Goal: Task Accomplishment & Management: Use online tool/utility

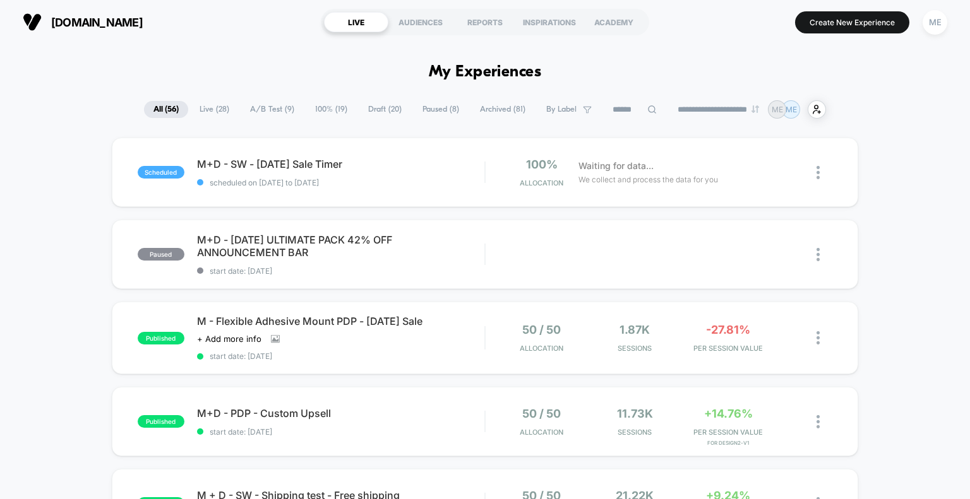
click at [262, 110] on span "A/B Test ( 9 )" at bounding box center [272, 109] width 63 height 17
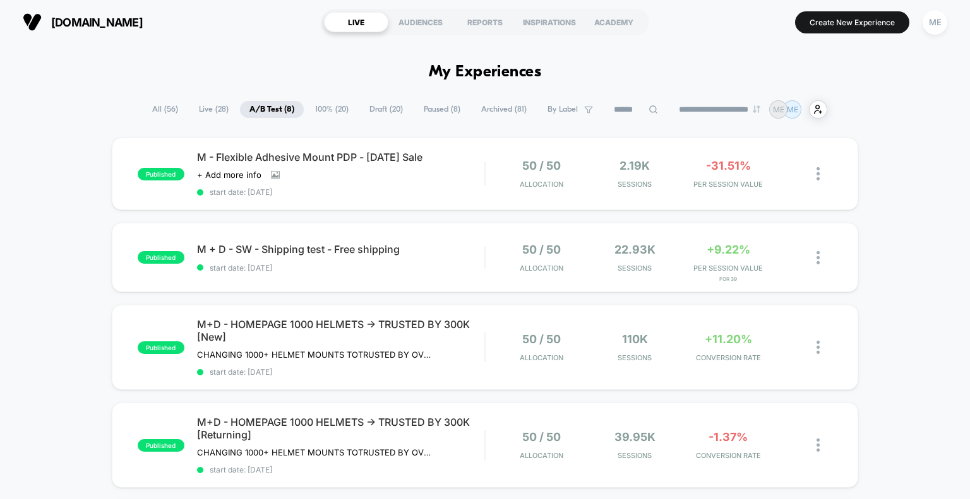
click at [154, 108] on span "All ( 56 )" at bounding box center [165, 109] width 45 height 17
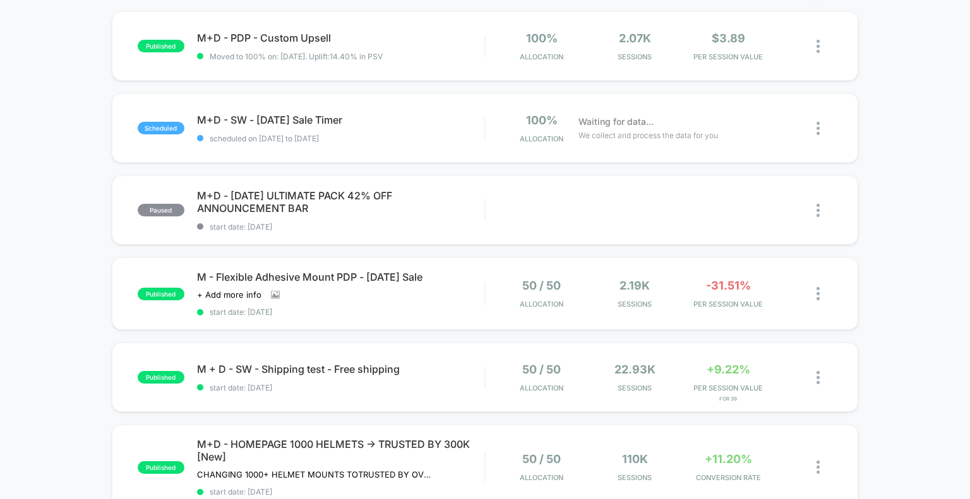
scroll to position [63, 0]
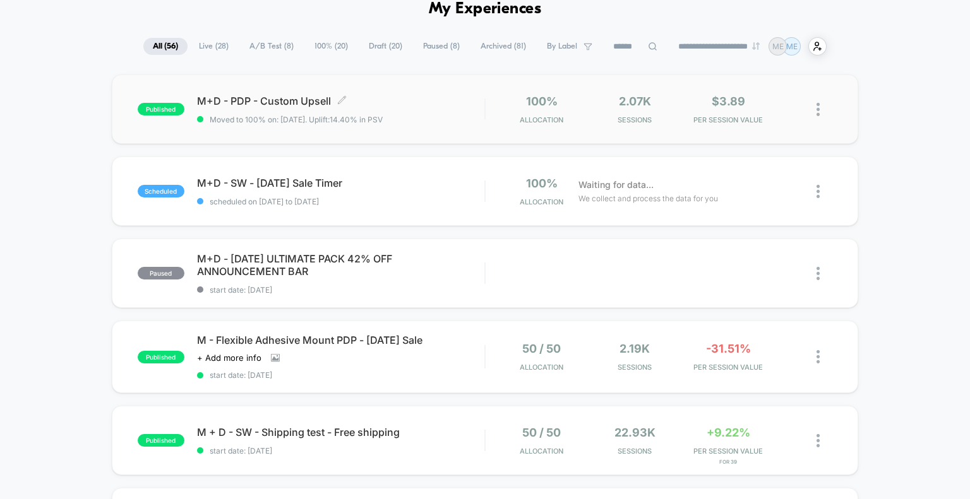
click at [305, 95] on span "M+D - PDP - Custom Upsell Click to edit experience details" at bounding box center [341, 101] width 288 height 13
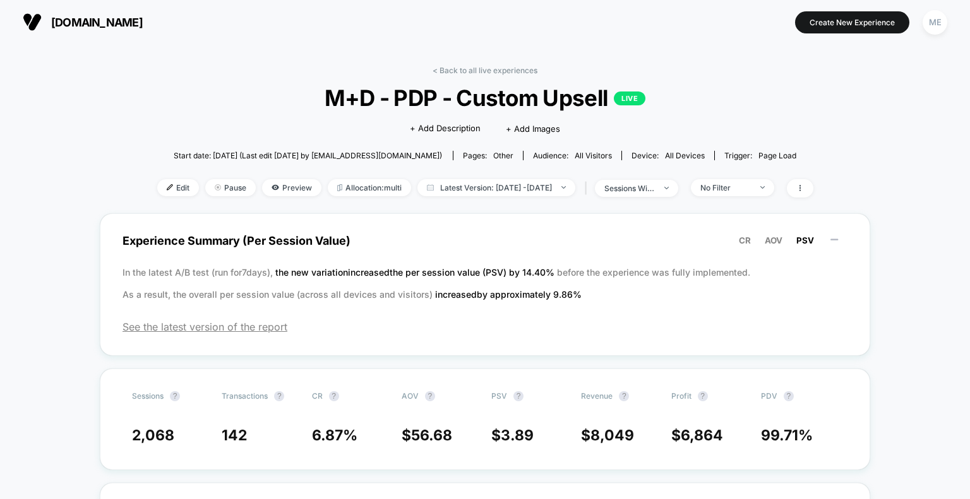
click at [220, 117] on div "< Back to all live experiences M+D - PDP - Custom Upsell LIVE Click to edit exp…" at bounding box center [485, 140] width 656 height 148
click at [275, 193] on span "Preview" at bounding box center [291, 187] width 59 height 17
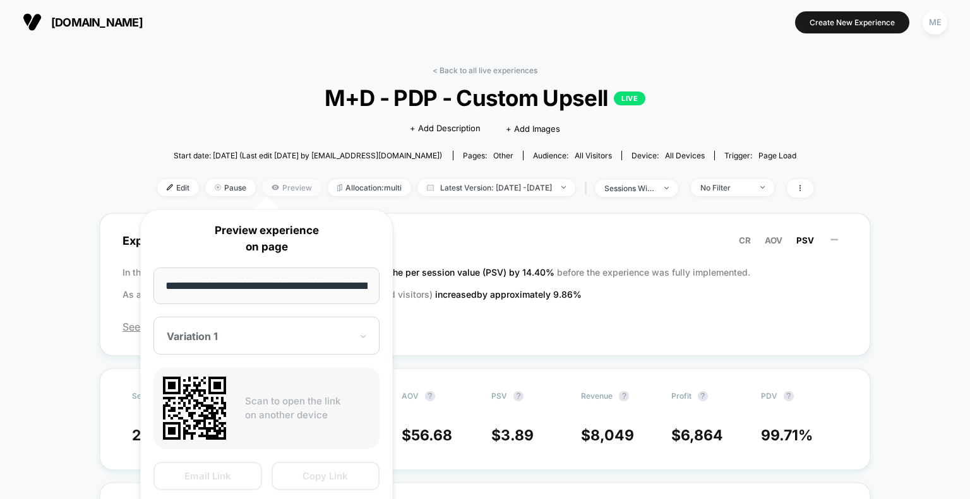
scroll to position [0, 199]
click at [360, 355] on div "**********" at bounding box center [266, 376] width 253 height 332
click at [359, 340] on icon at bounding box center [363, 336] width 9 height 13
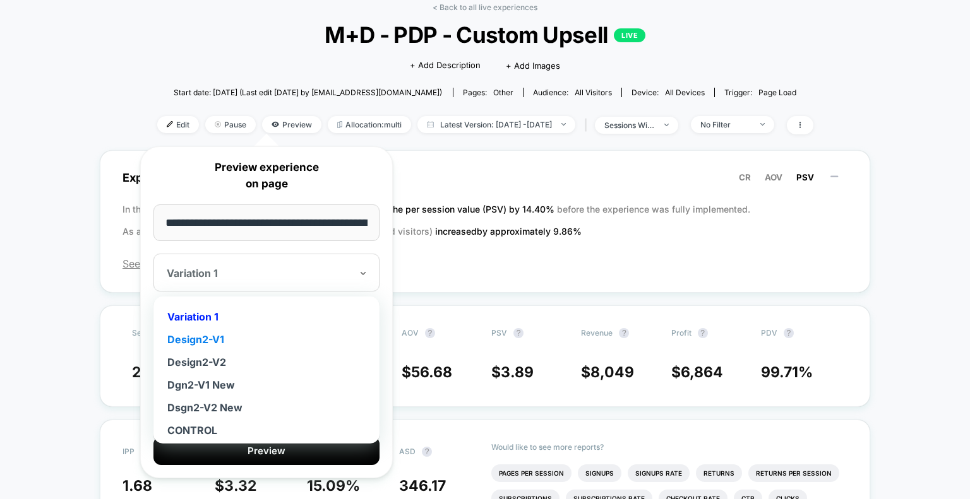
scroll to position [4, 0]
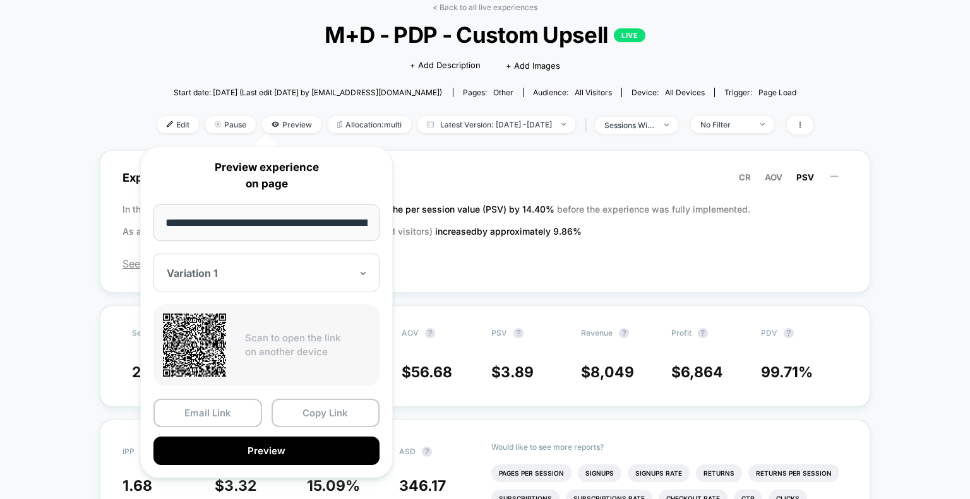
click at [216, 272] on div at bounding box center [259, 273] width 184 height 13
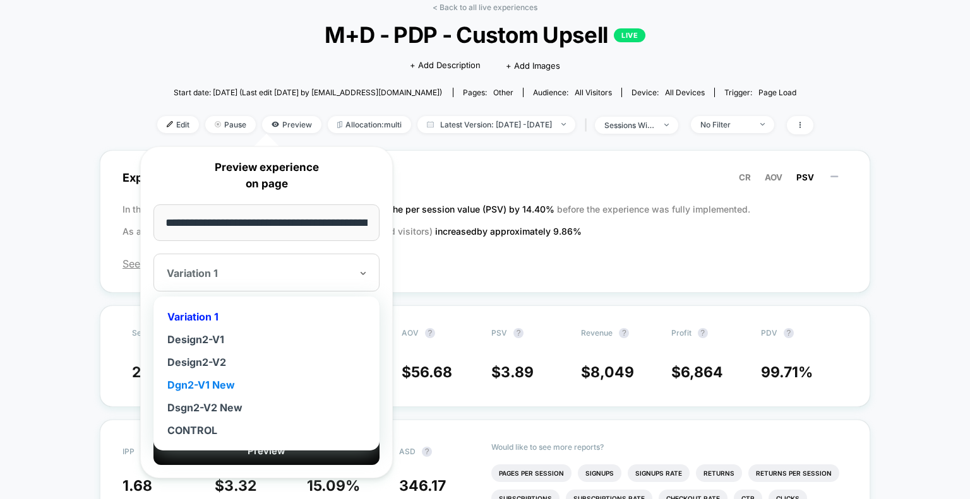
click at [229, 384] on div "Dgn2-V1 New" at bounding box center [266, 385] width 213 height 23
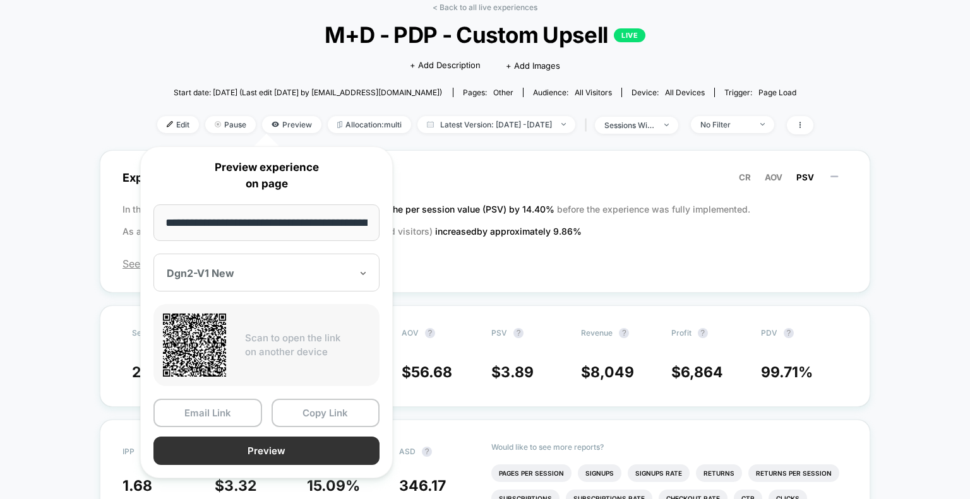
click at [283, 446] on button "Preview" at bounding box center [266, 451] width 226 height 28
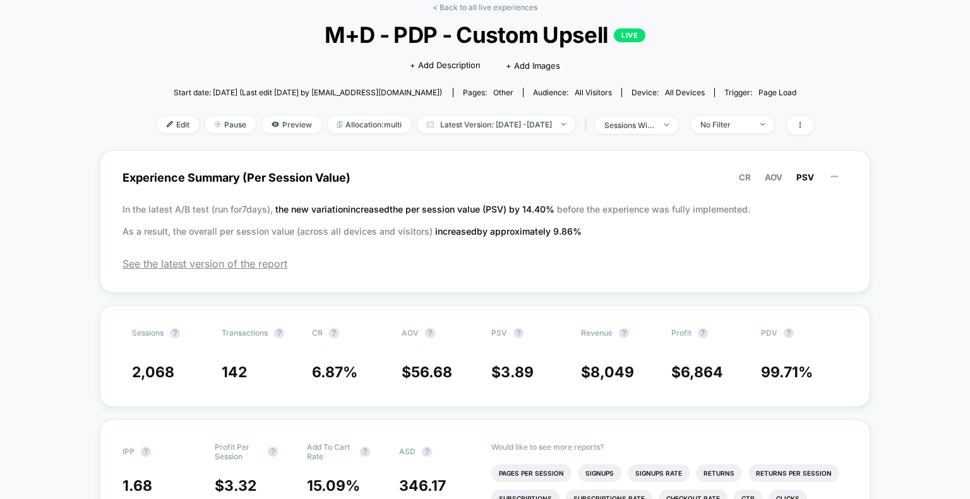
click at [157, 83] on div "Start date: 8/26/2025 (Last edit 8/26/2025 by info@chinmounts.com) Pages: other…" at bounding box center [485, 92] width 656 height 22
click at [239, 86] on span "Start date: [DATE] (Last edit [DATE] by [EMAIL_ADDRESS][DOMAIN_NAME])" at bounding box center [308, 92] width 268 height 22
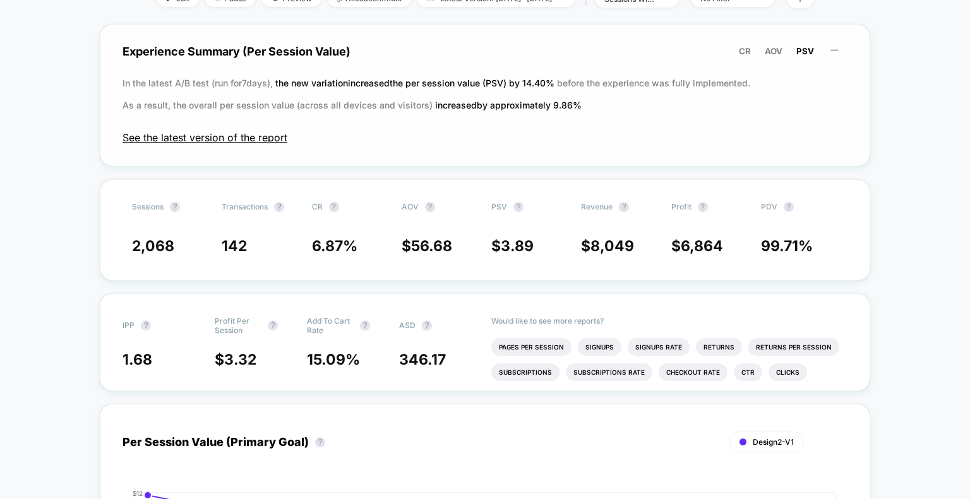
scroll to position [0, 0]
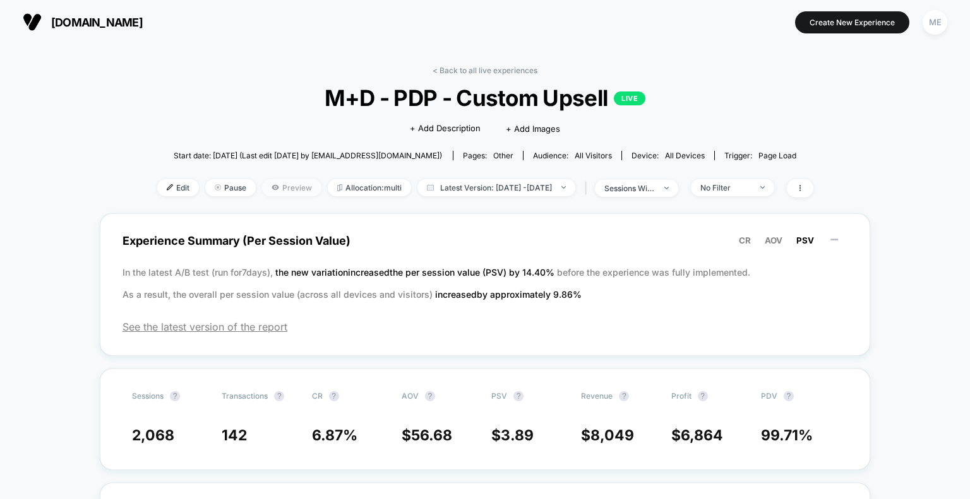
click at [265, 187] on span "Preview" at bounding box center [291, 187] width 59 height 17
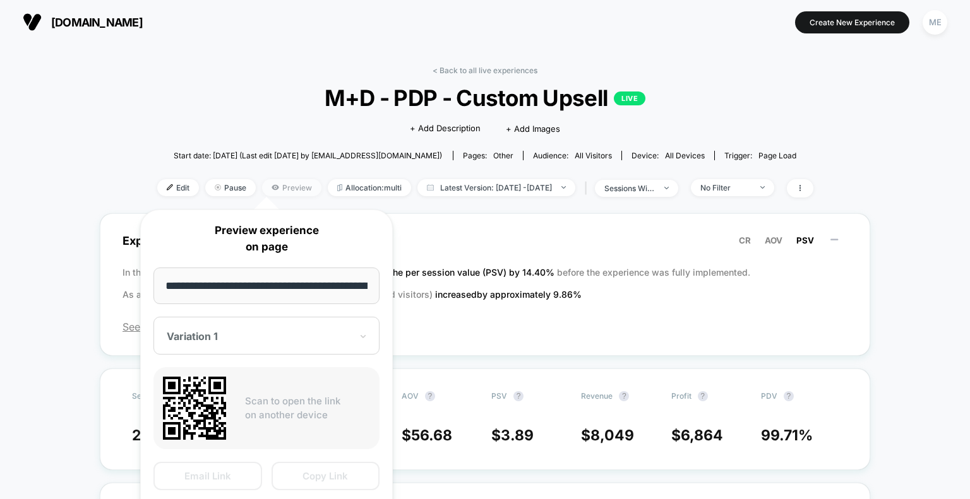
scroll to position [0, 199]
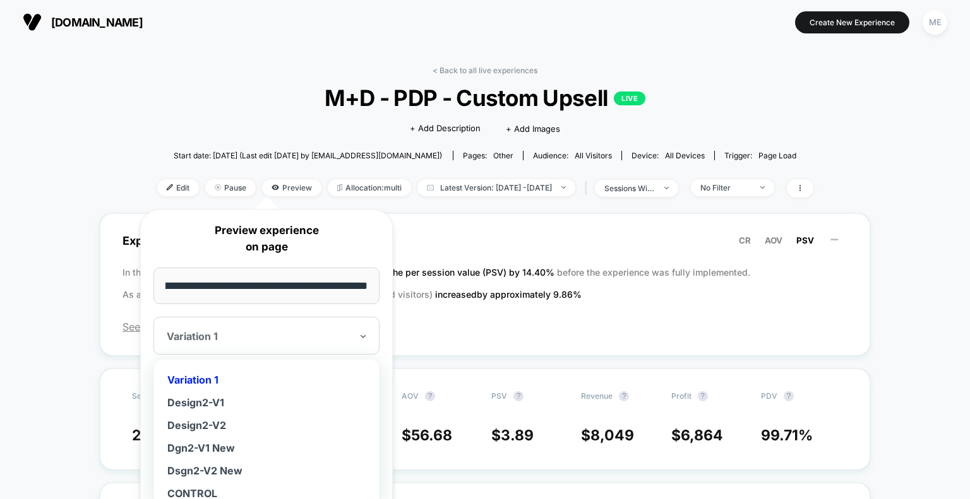
click at [304, 354] on div "Variation 1" at bounding box center [266, 336] width 226 height 38
click at [229, 472] on div "Dsgn2-V2 New" at bounding box center [266, 471] width 213 height 23
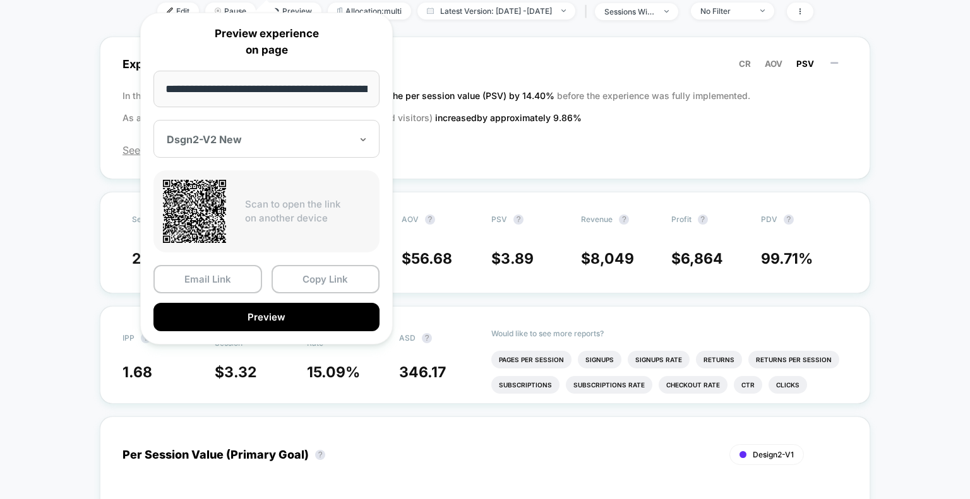
scroll to position [253, 0]
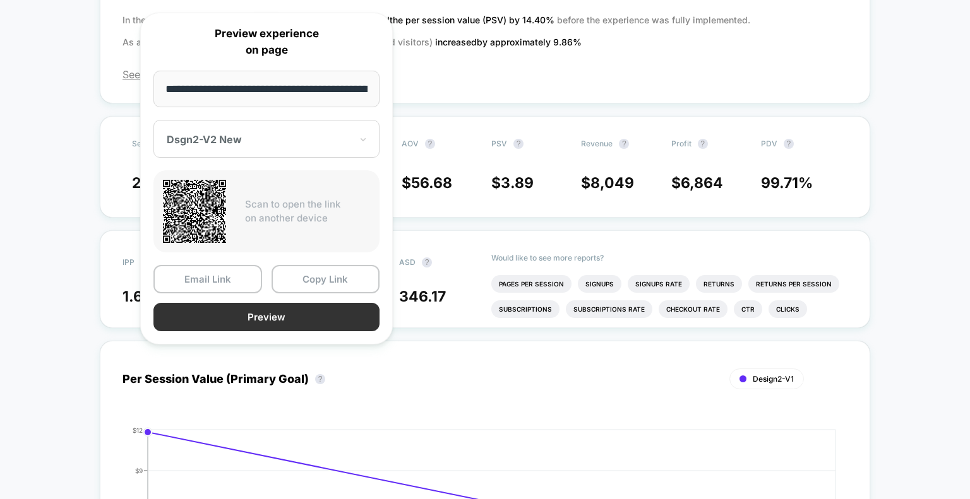
click at [286, 313] on button "Preview" at bounding box center [266, 317] width 226 height 28
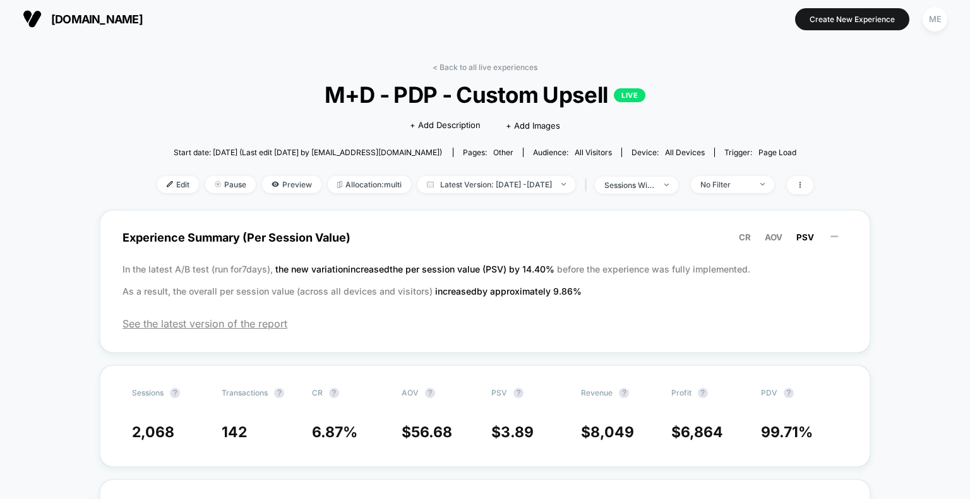
scroll to position [0, 0]
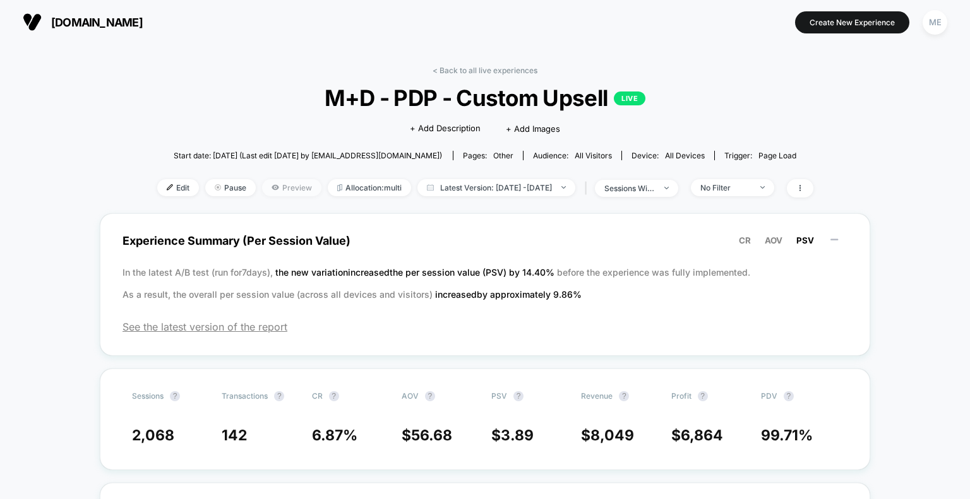
click at [272, 193] on span "Preview" at bounding box center [291, 187] width 59 height 17
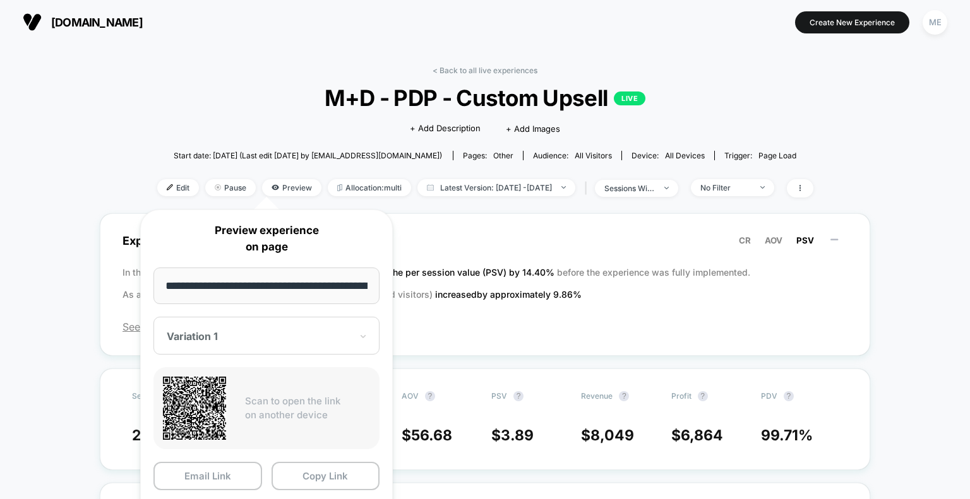
scroll to position [0, 199]
click at [283, 342] on div at bounding box center [259, 336] width 184 height 13
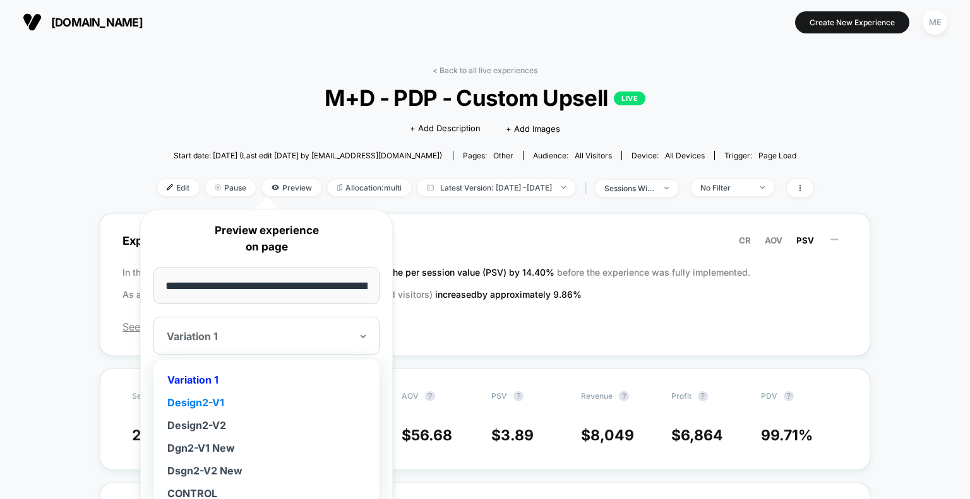
scroll to position [4, 0]
click at [205, 441] on div "Dgn2-V1 New" at bounding box center [266, 444] width 213 height 23
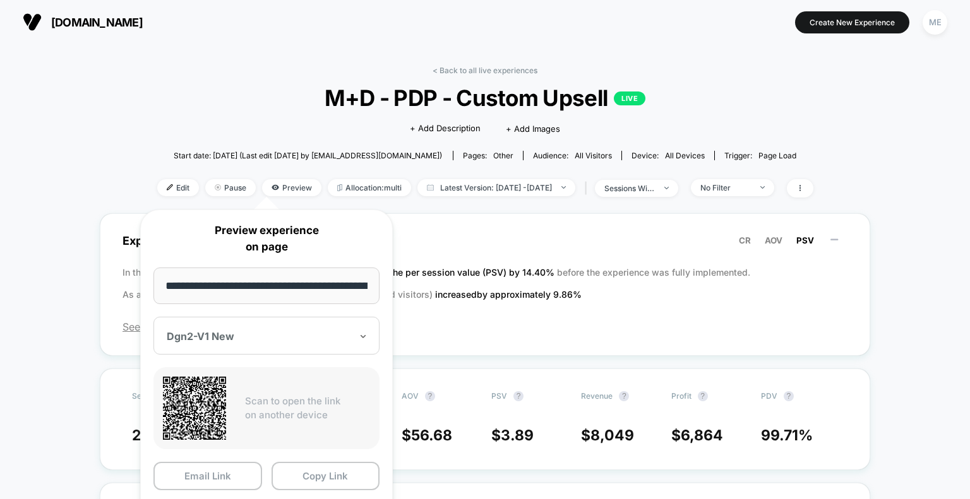
click at [280, 291] on input "**********" at bounding box center [266, 286] width 226 height 37
click at [280, 290] on input "**********" at bounding box center [266, 286] width 226 height 37
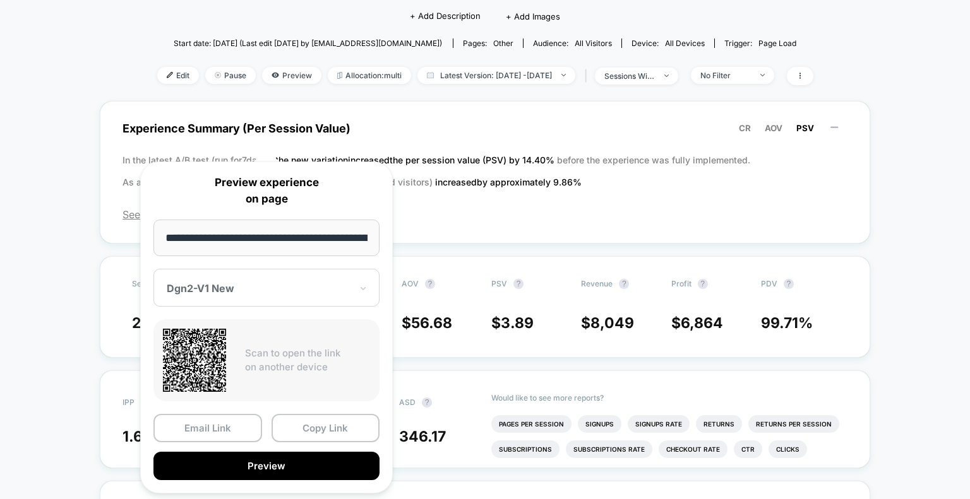
scroll to position [189, 0]
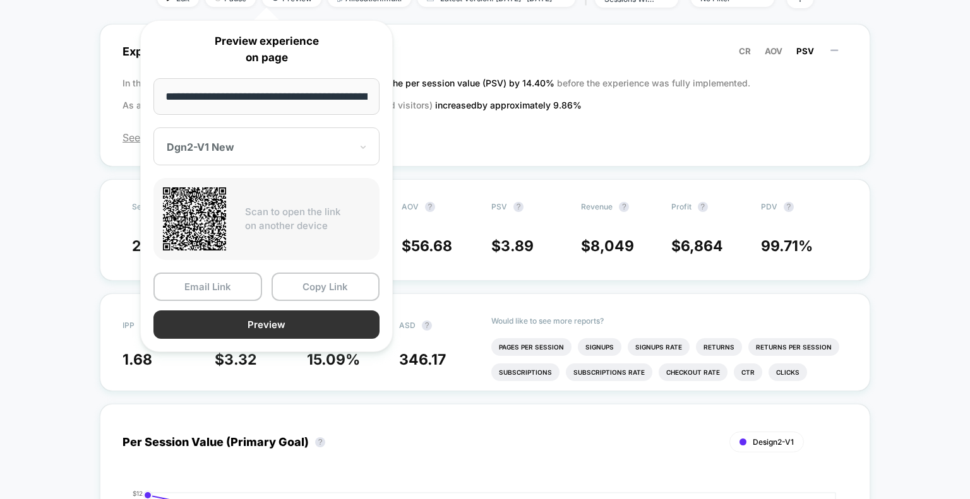
click at [270, 321] on button "Preview" at bounding box center [266, 325] width 226 height 28
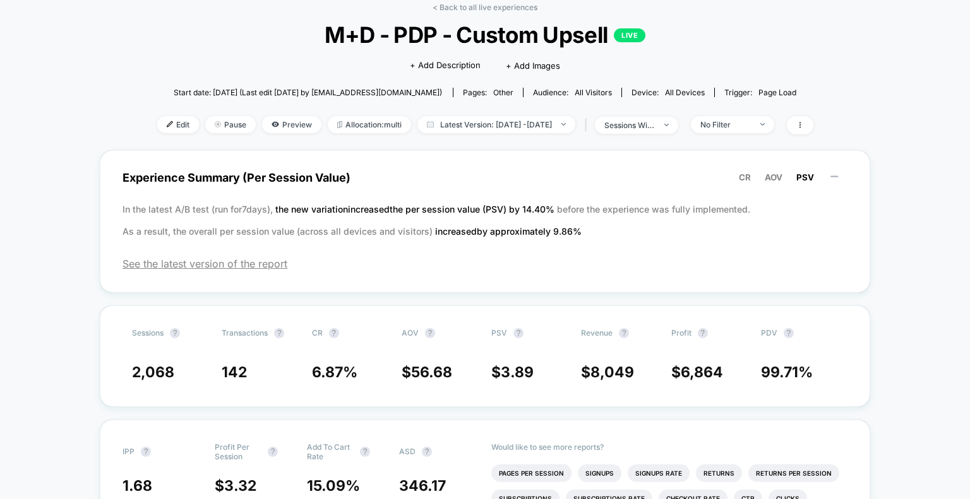
scroll to position [0, 0]
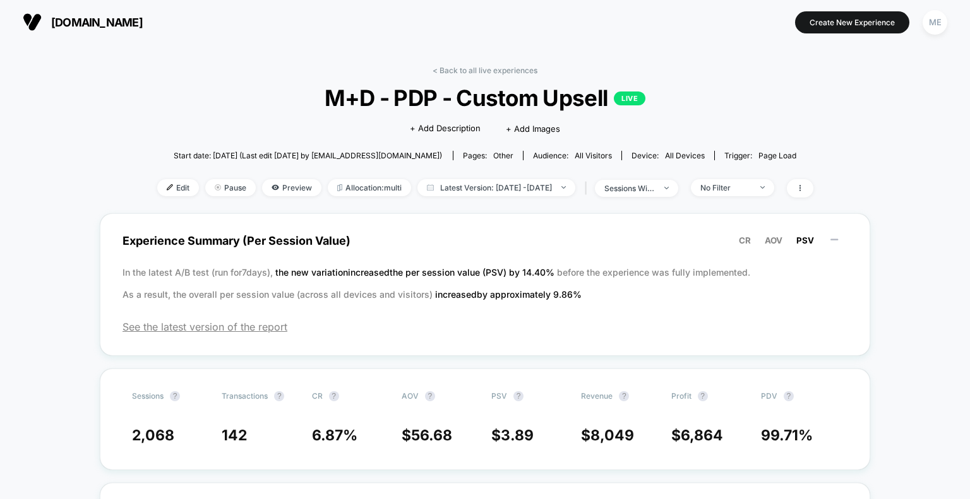
click at [262, 187] on span "Preview" at bounding box center [291, 187] width 59 height 17
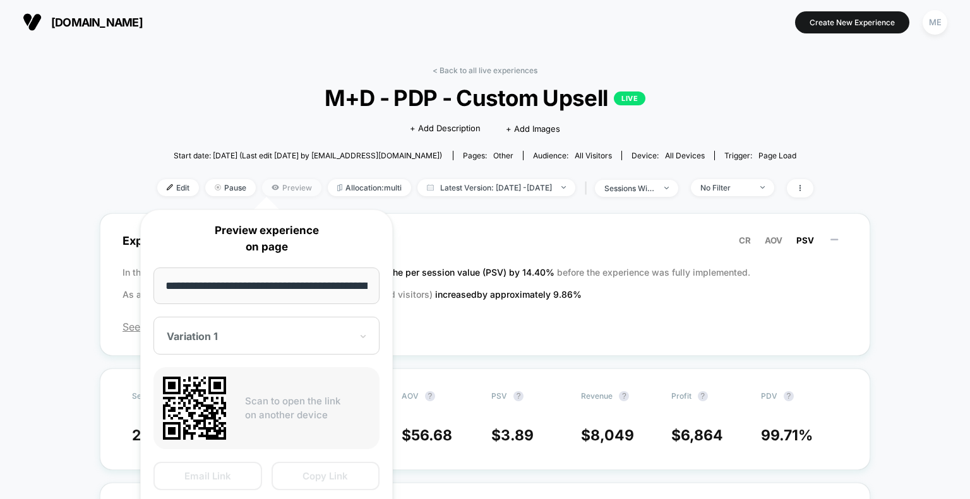
scroll to position [0, 199]
click at [350, 347] on div "Variation 1" at bounding box center [266, 336] width 226 height 38
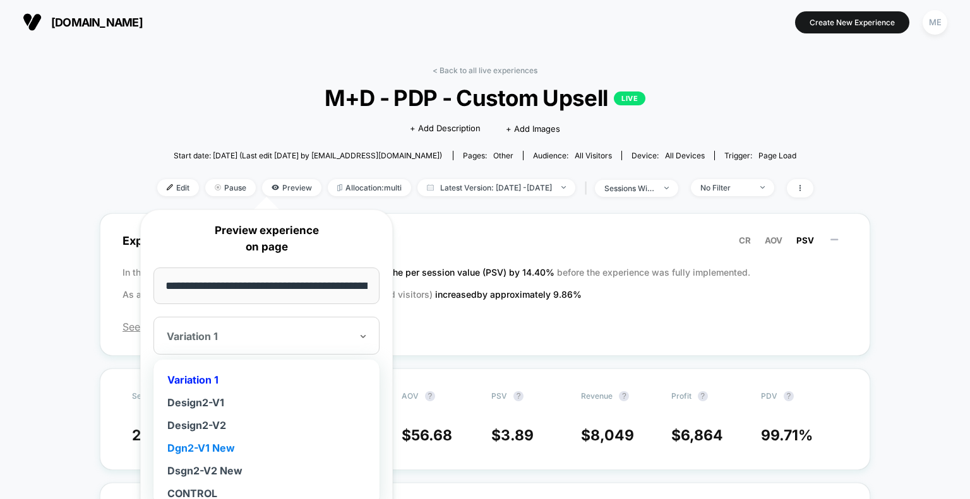
click at [242, 451] on div "Dgn2-V1 New" at bounding box center [266, 448] width 213 height 23
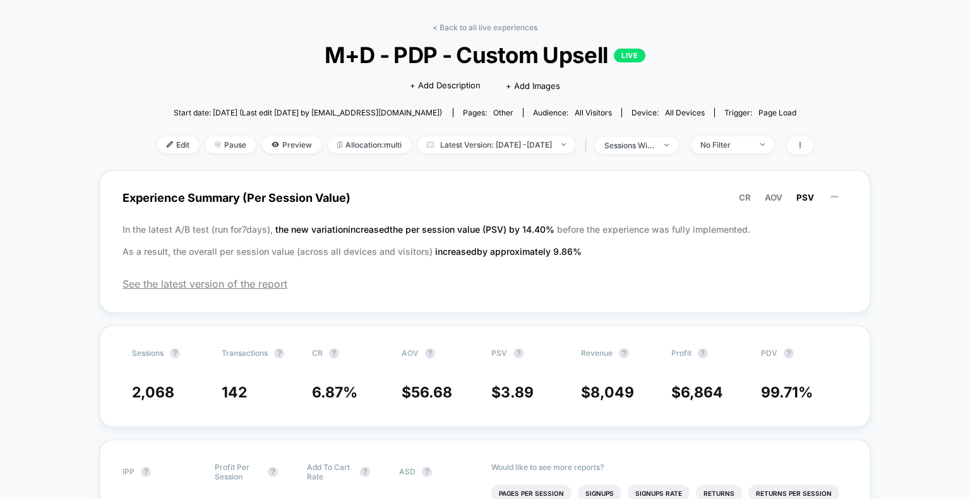
scroll to position [63, 0]
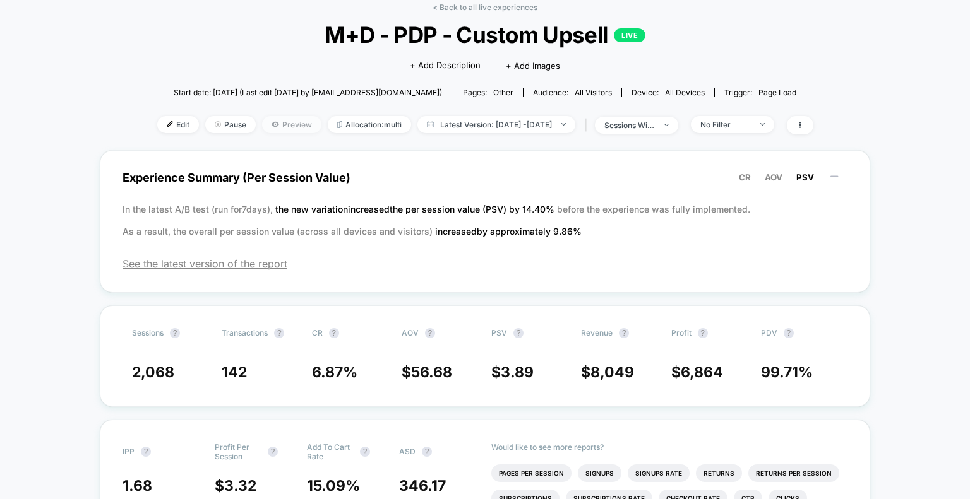
click at [262, 127] on span "Preview" at bounding box center [291, 124] width 59 height 17
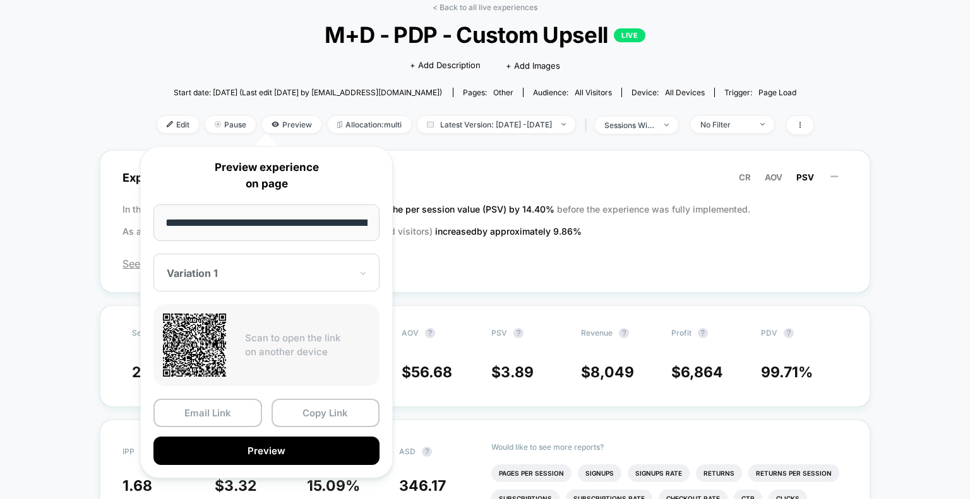
scroll to position [0, 199]
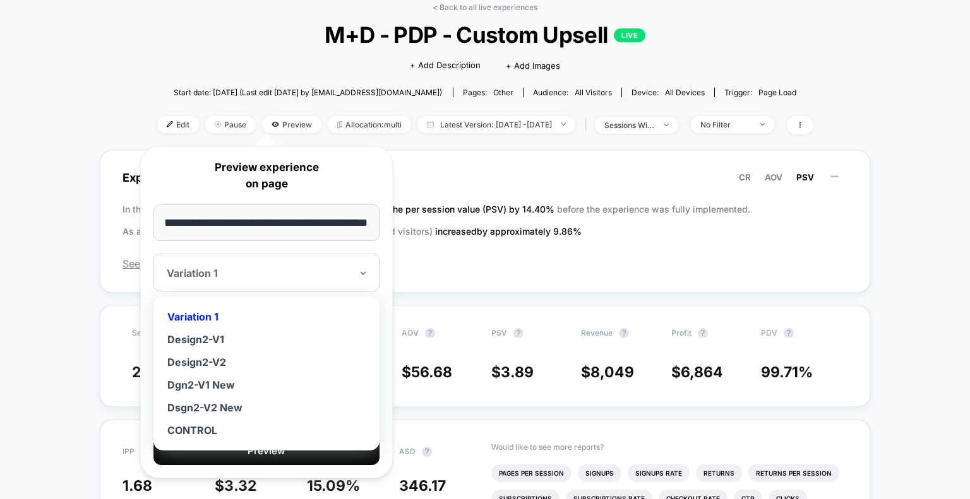
click at [235, 268] on div at bounding box center [259, 273] width 184 height 13
click at [242, 383] on div "Dgn2-V1 New" at bounding box center [266, 385] width 213 height 23
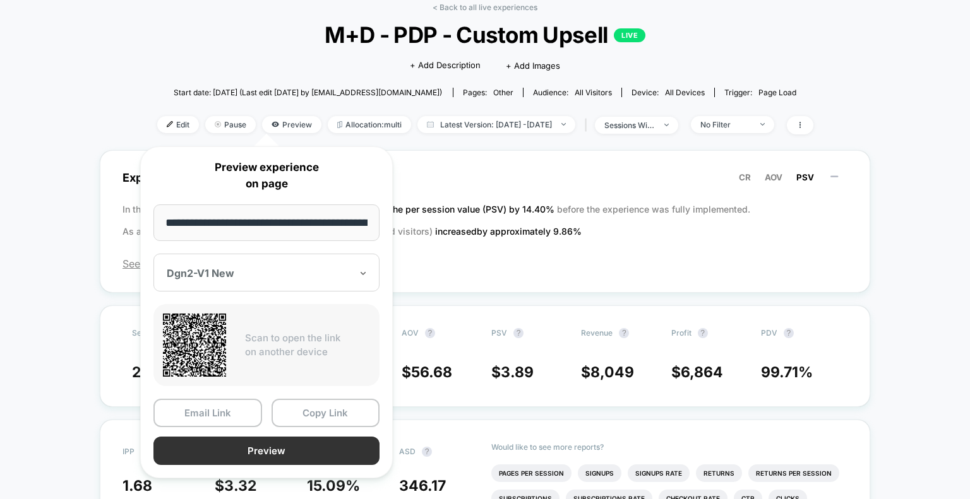
click at [235, 453] on button "Preview" at bounding box center [266, 451] width 226 height 28
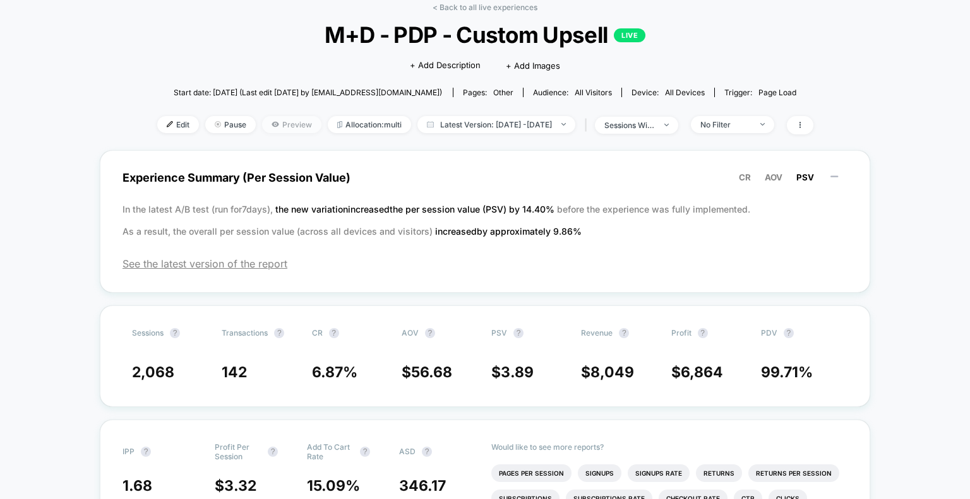
click at [262, 121] on span "Preview" at bounding box center [291, 124] width 59 height 17
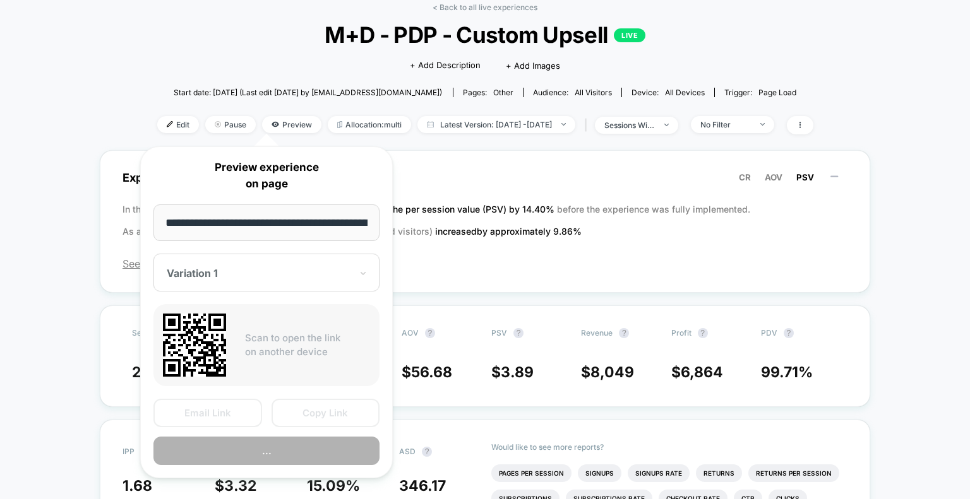
scroll to position [0, 199]
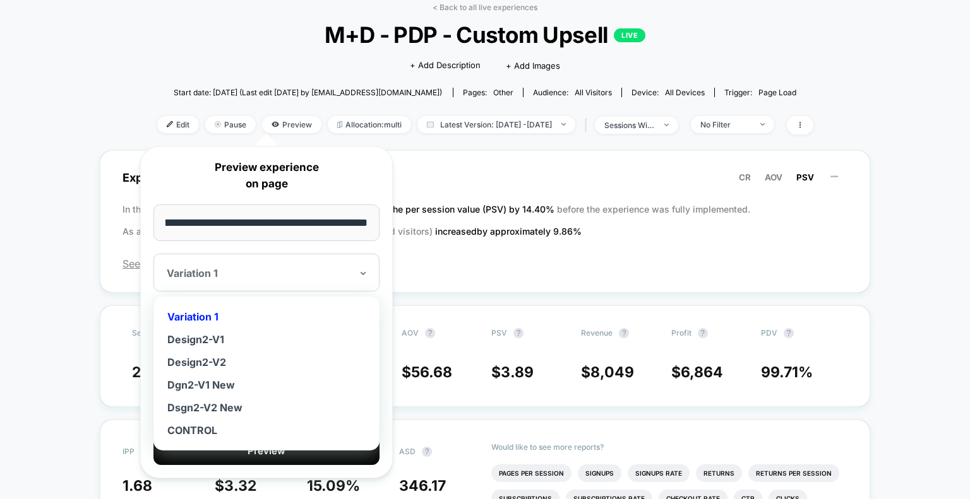
click at [247, 266] on div "Variation 1" at bounding box center [258, 273] width 187 height 15
click at [246, 407] on div "Dsgn2-V2 New" at bounding box center [266, 407] width 213 height 23
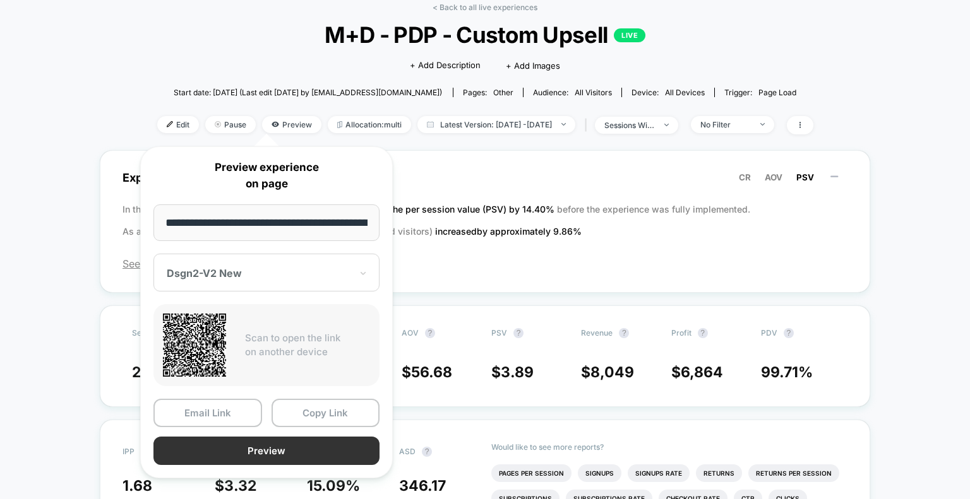
drag, startPoint x: 255, startPoint y: 453, endPoint x: 265, endPoint y: 451, distance: 10.4
click at [265, 451] on button "Preview" at bounding box center [266, 451] width 226 height 28
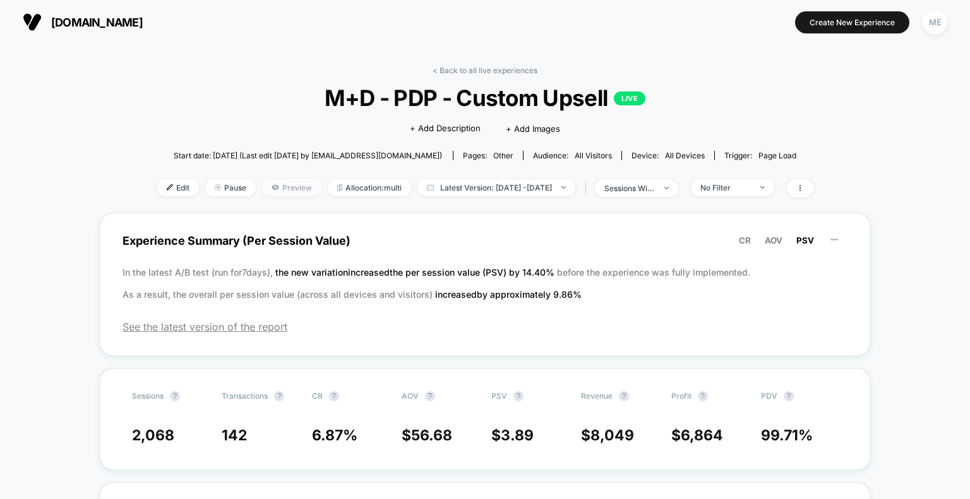
click at [272, 191] on span "Preview" at bounding box center [291, 187] width 59 height 17
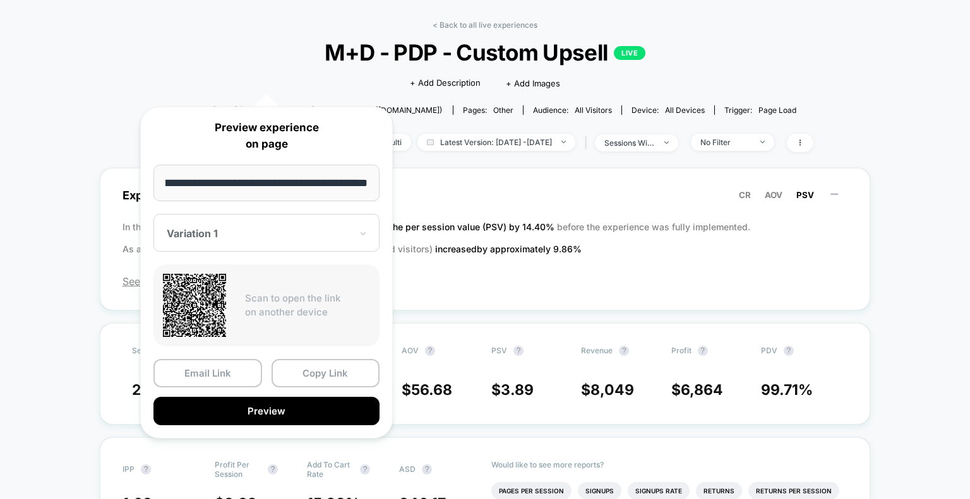
scroll to position [126, 0]
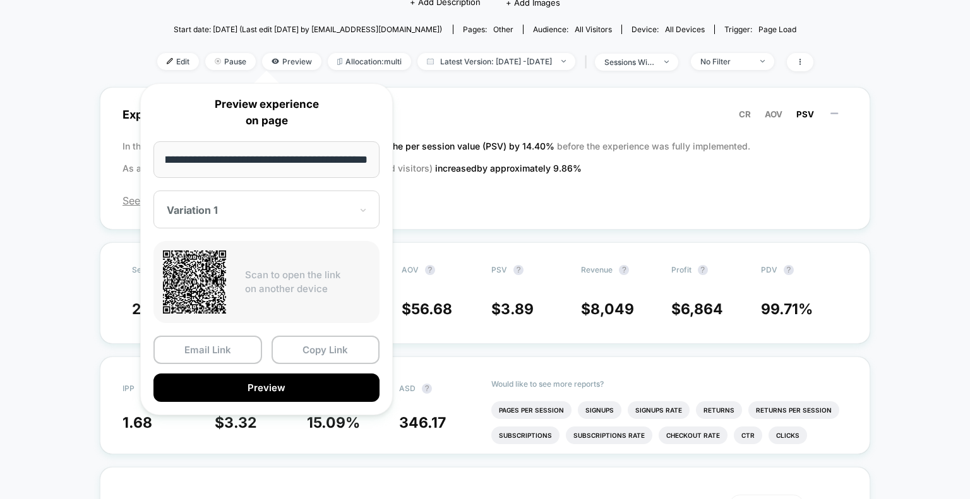
click at [265, 220] on div "Variation 1" at bounding box center [266, 210] width 226 height 38
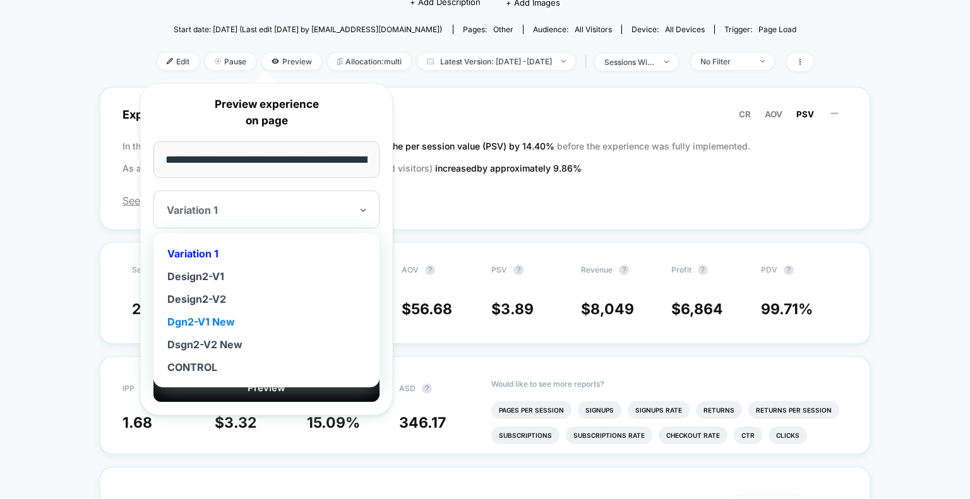
click at [221, 325] on div "Dgn2-V1 New" at bounding box center [266, 322] width 213 height 23
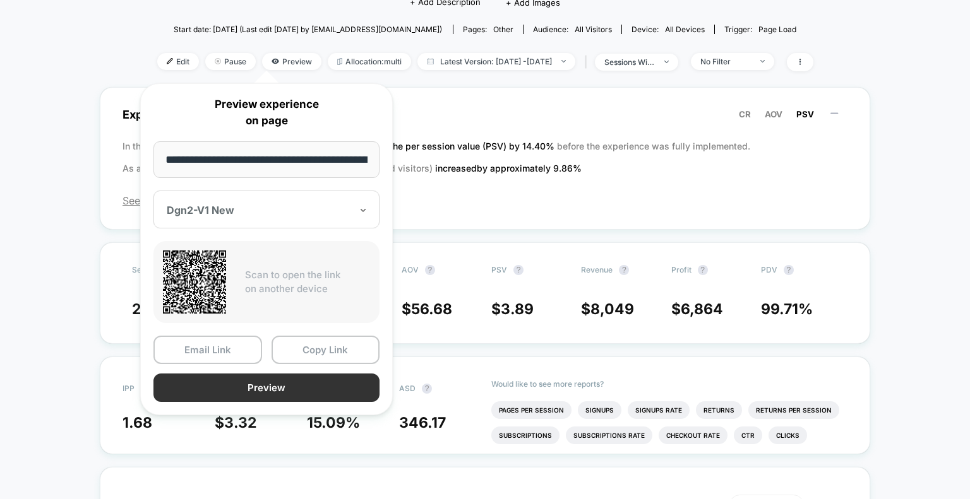
click at [259, 386] on button "Preview" at bounding box center [266, 388] width 226 height 28
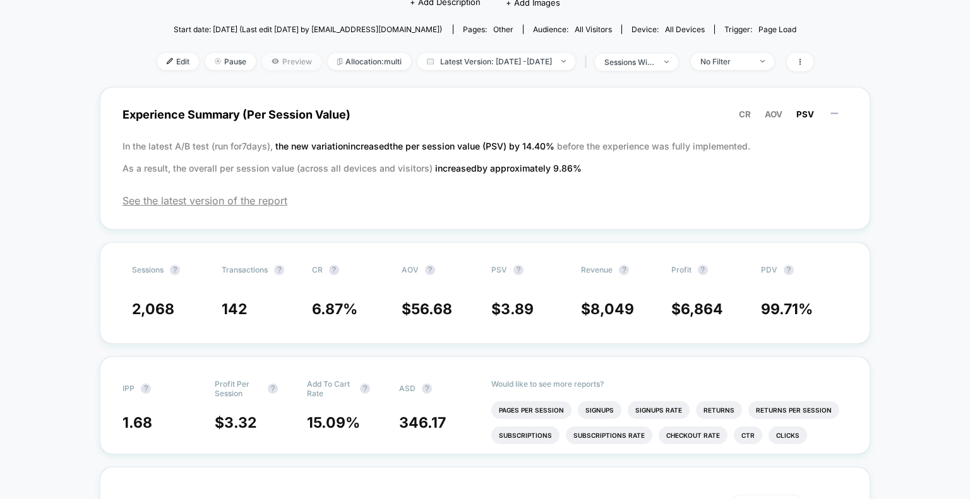
click at [266, 57] on span "Preview" at bounding box center [291, 61] width 59 height 17
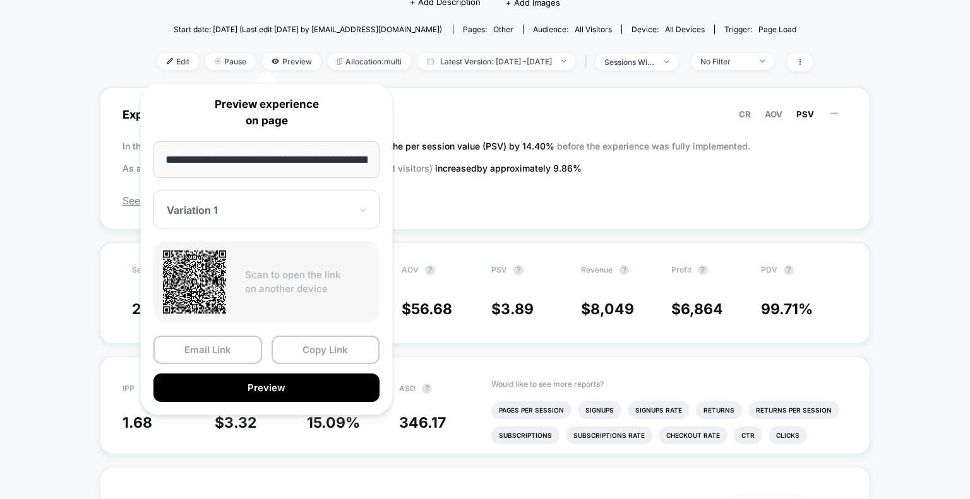
scroll to position [0, 199]
click at [239, 201] on div "Variation 1" at bounding box center [266, 210] width 226 height 38
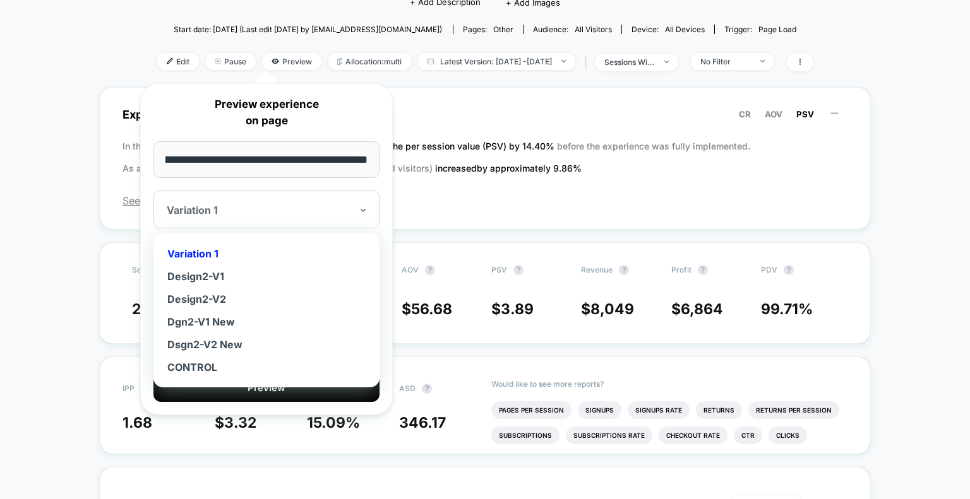
scroll to position [0, 0]
click at [216, 337] on div "Dsgn2-V2 New" at bounding box center [266, 344] width 213 height 23
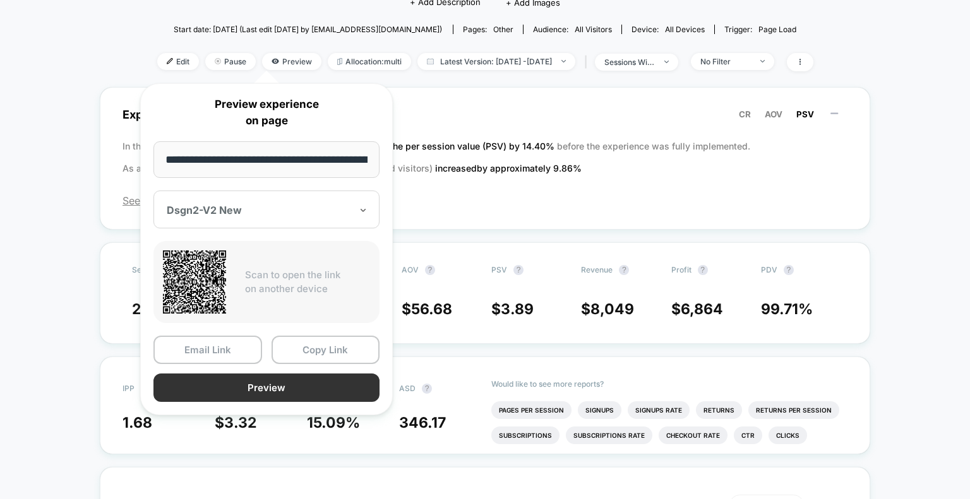
click at [235, 382] on button "Preview" at bounding box center [266, 388] width 226 height 28
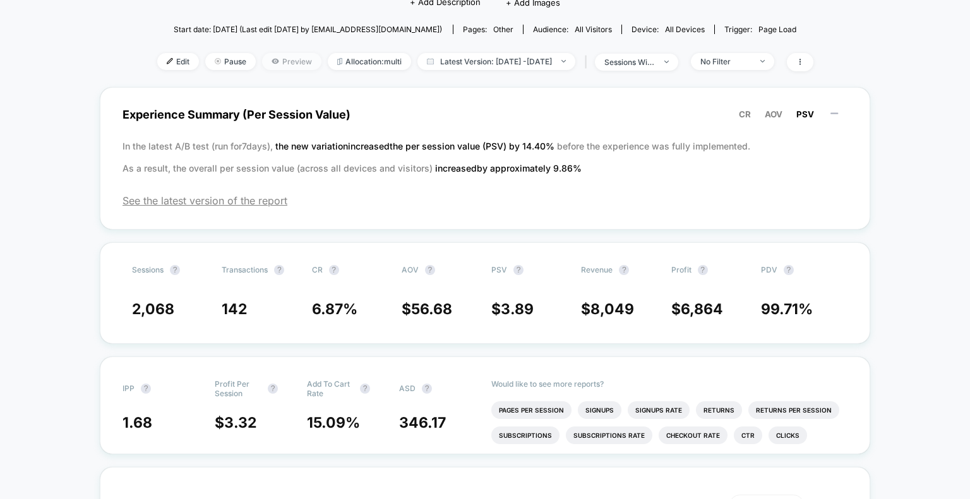
click at [265, 61] on span "Preview" at bounding box center [291, 61] width 59 height 17
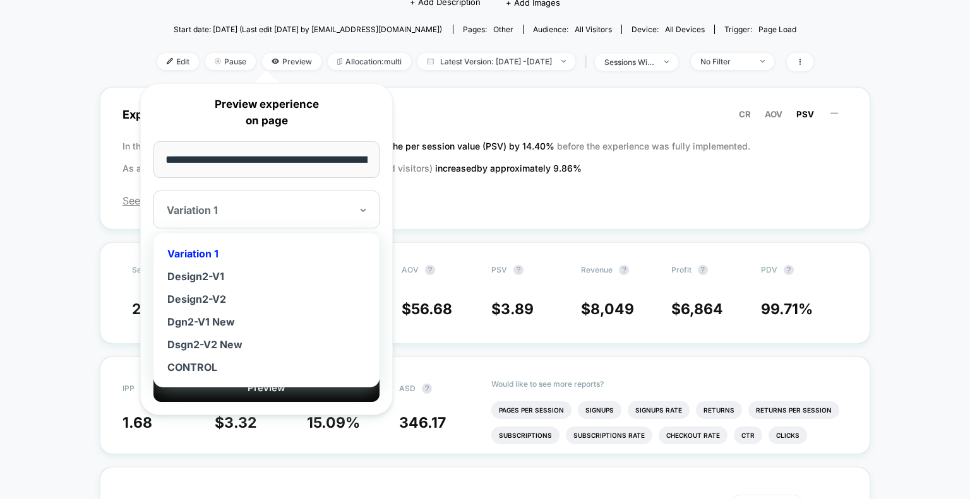
click at [303, 211] on div at bounding box center [259, 210] width 184 height 13
click at [209, 275] on div "Design2-V1" at bounding box center [266, 276] width 213 height 23
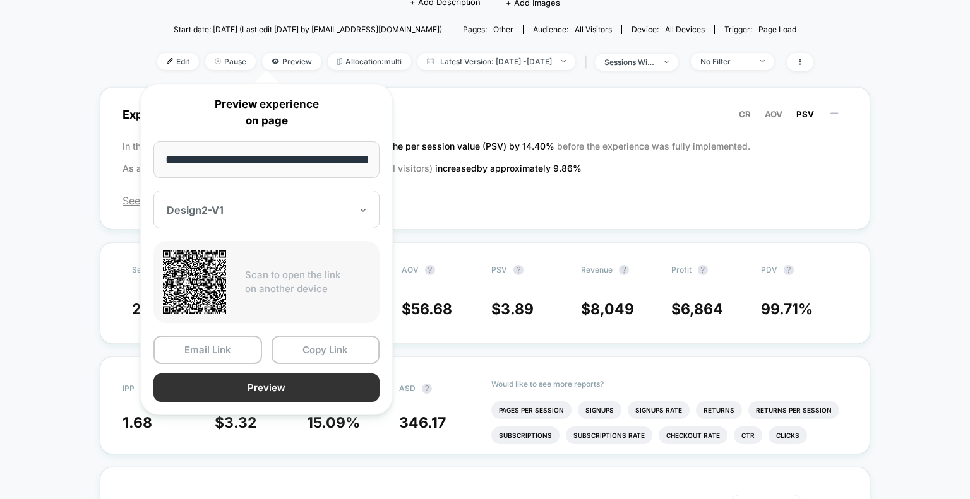
click at [235, 389] on button "Preview" at bounding box center [266, 388] width 226 height 28
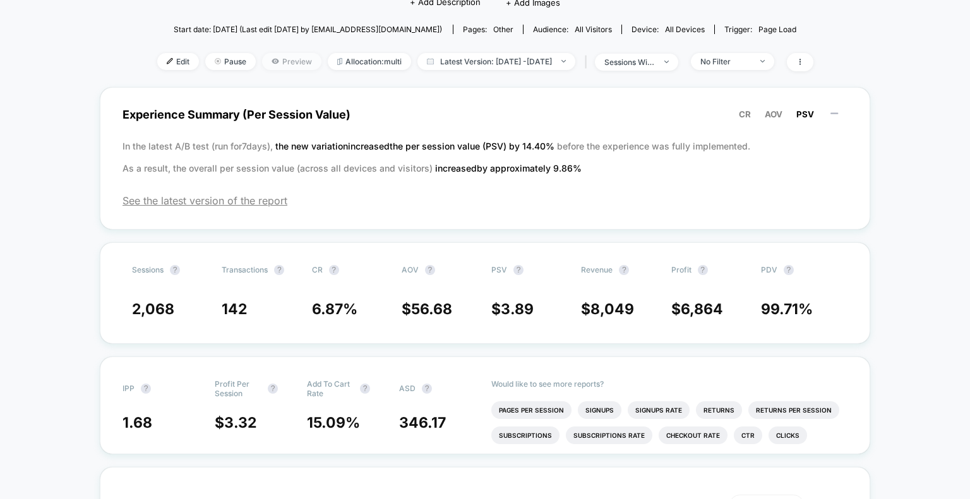
click at [271, 61] on icon at bounding box center [274, 61] width 7 height 5
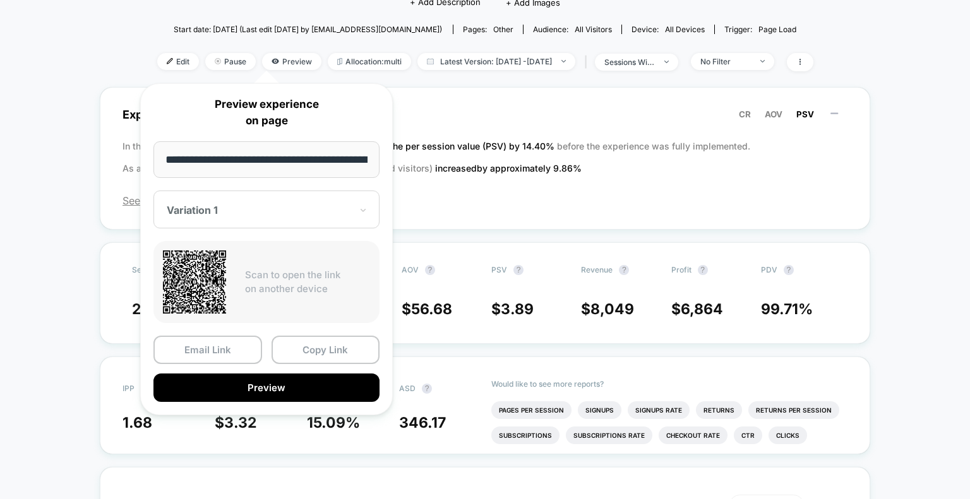
click at [291, 216] on div "Variation 1" at bounding box center [258, 210] width 187 height 15
click at [316, 211] on div at bounding box center [259, 210] width 184 height 13
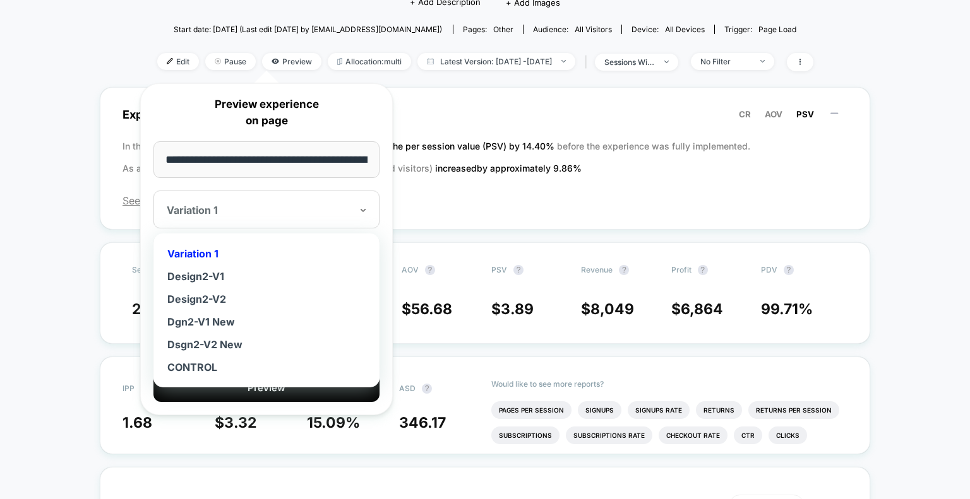
click at [281, 217] on div "Variation 1" at bounding box center [266, 210] width 226 height 38
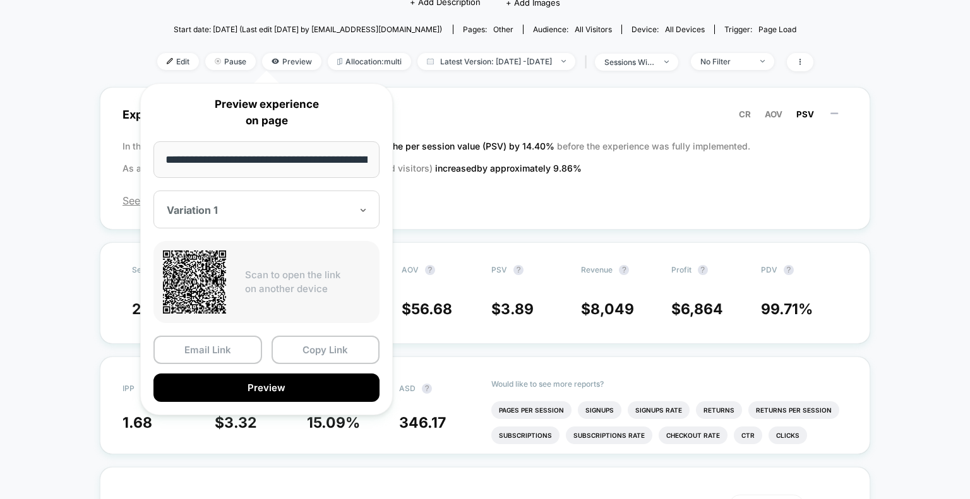
click at [266, 221] on div "Variation 1" at bounding box center [266, 210] width 226 height 38
drag, startPoint x: 63, startPoint y: 120, endPoint x: 62, endPoint y: 24, distance: 96.0
